Goal: Navigation & Orientation: Find specific page/section

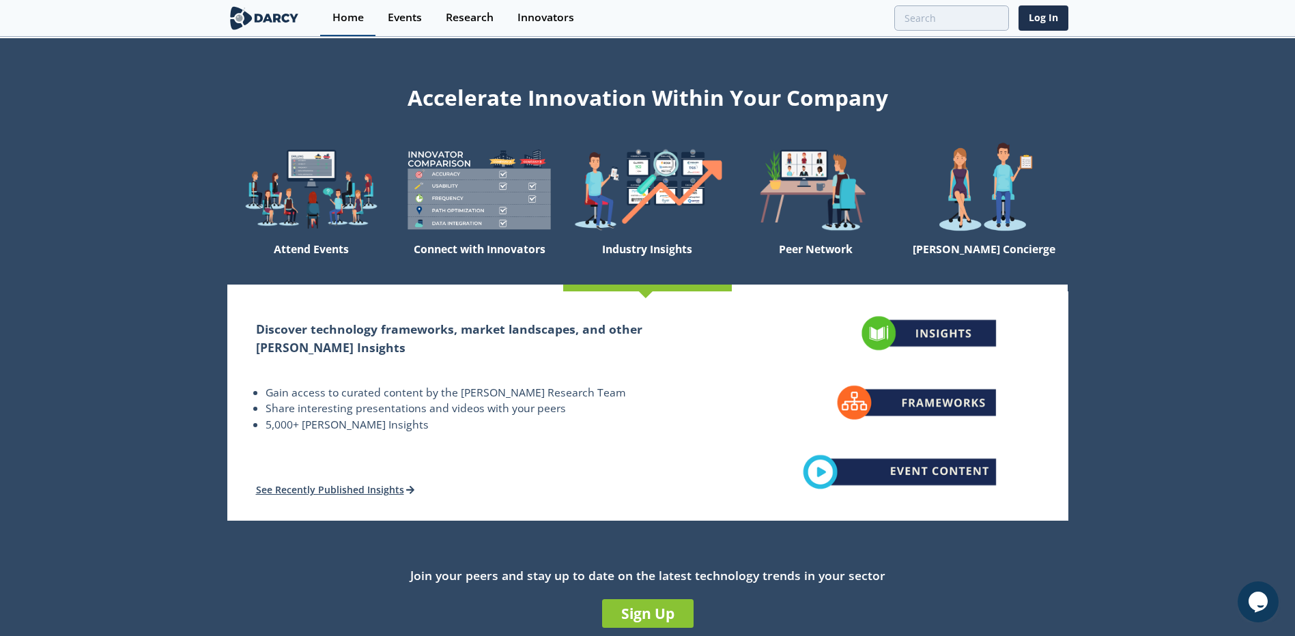
click at [345, 29] on link "Home" at bounding box center [347, 18] width 55 height 36
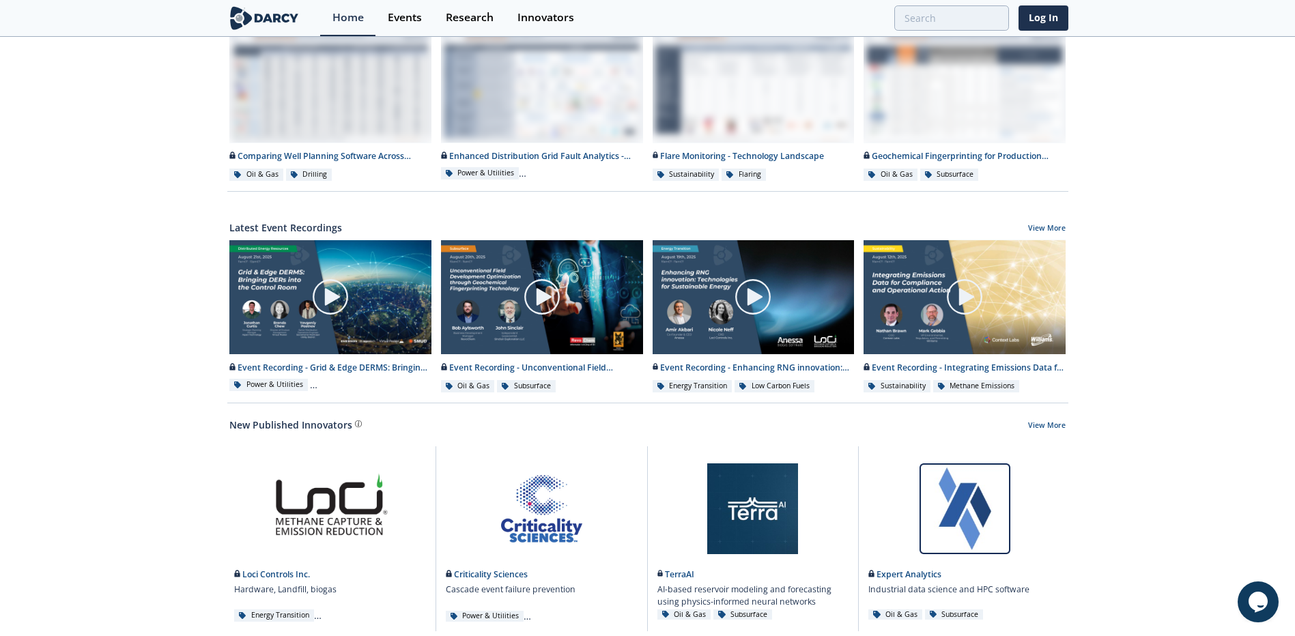
scroll to position [603, 0]
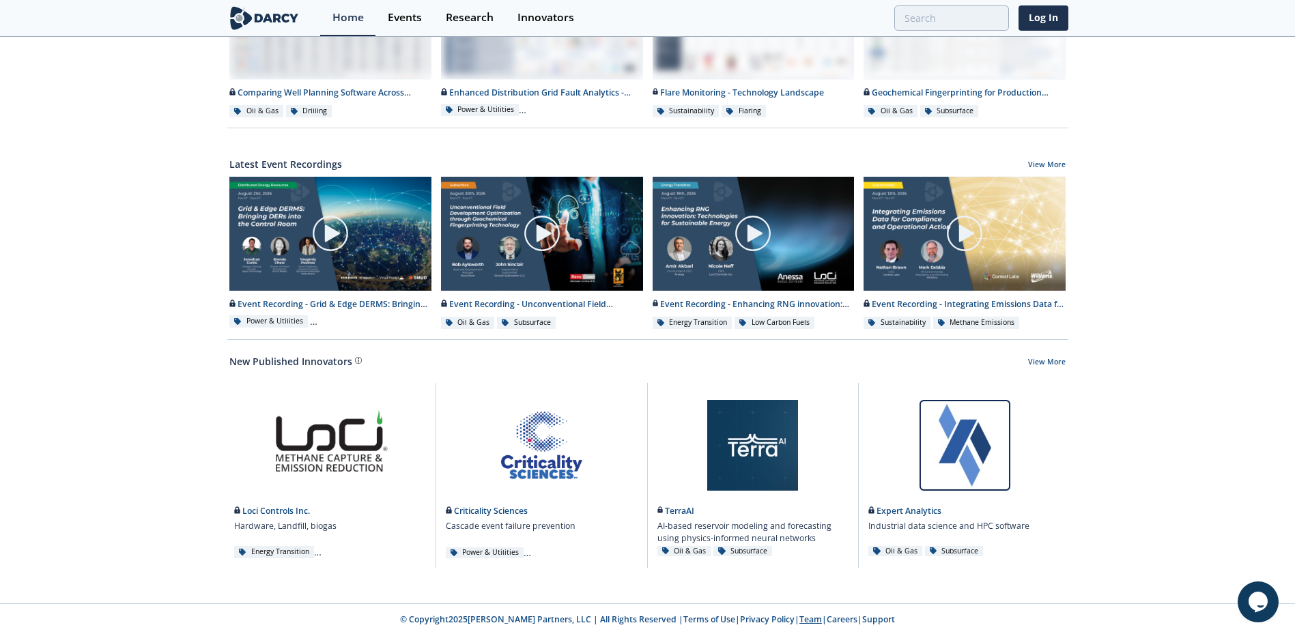
click at [799, 620] on link "Team" at bounding box center [810, 620] width 23 height 12
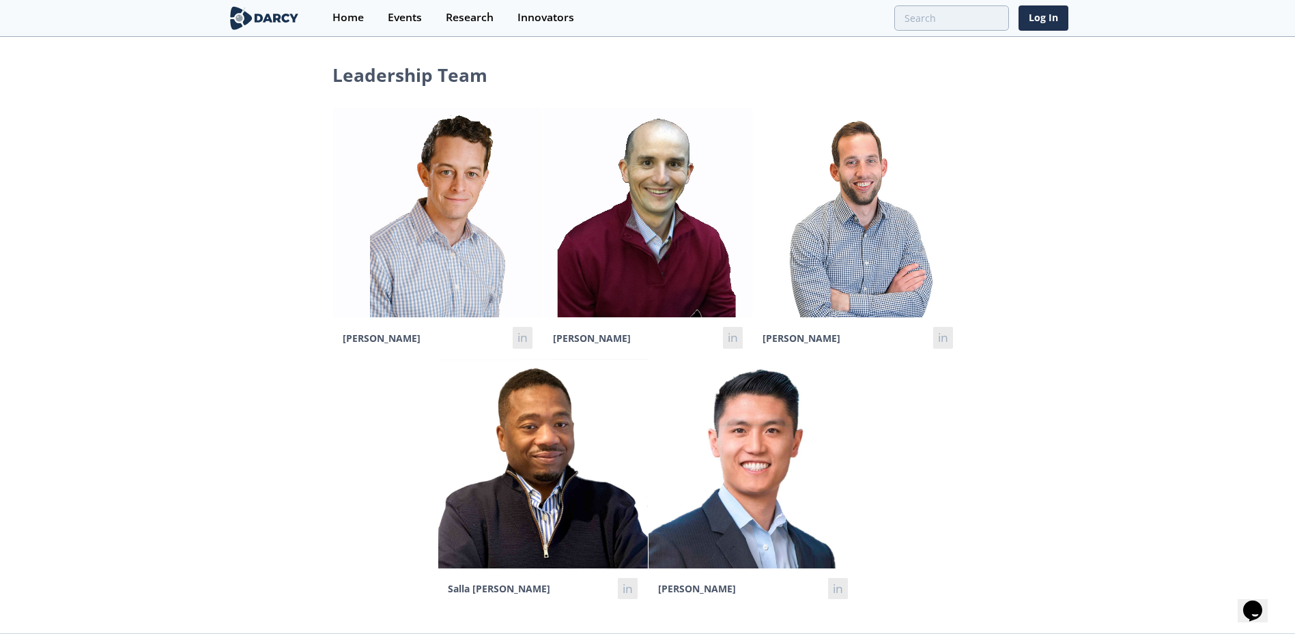
click at [695, 229] on img at bounding box center [648, 213] width 210 height 210
click at [349, 20] on div "Home" at bounding box center [347, 17] width 31 height 11
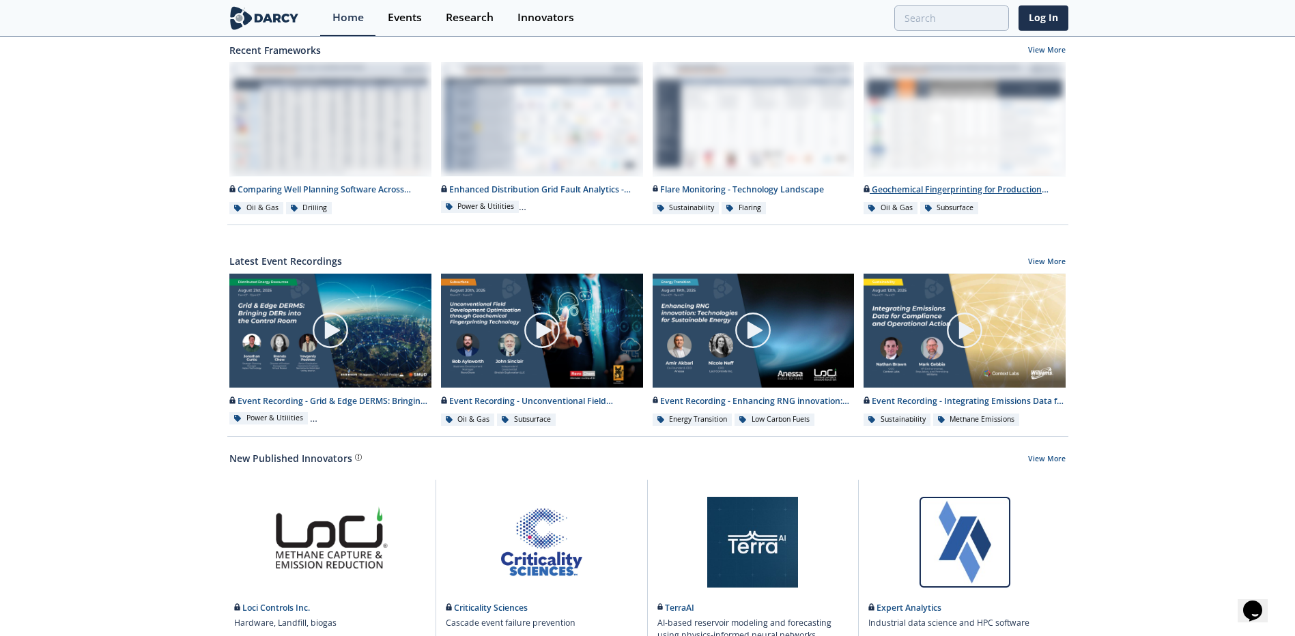
scroll to position [603, 0]
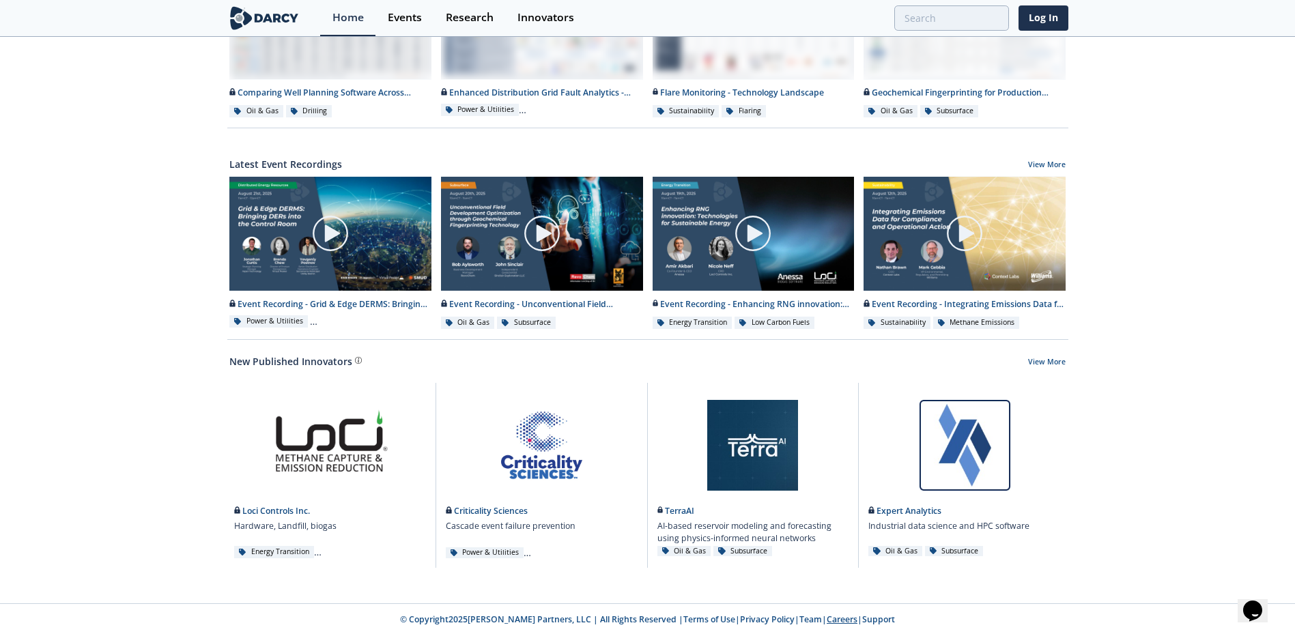
click at [828, 617] on link "Careers" at bounding box center [842, 620] width 31 height 12
